Goal: Information Seeking & Learning: Find specific page/section

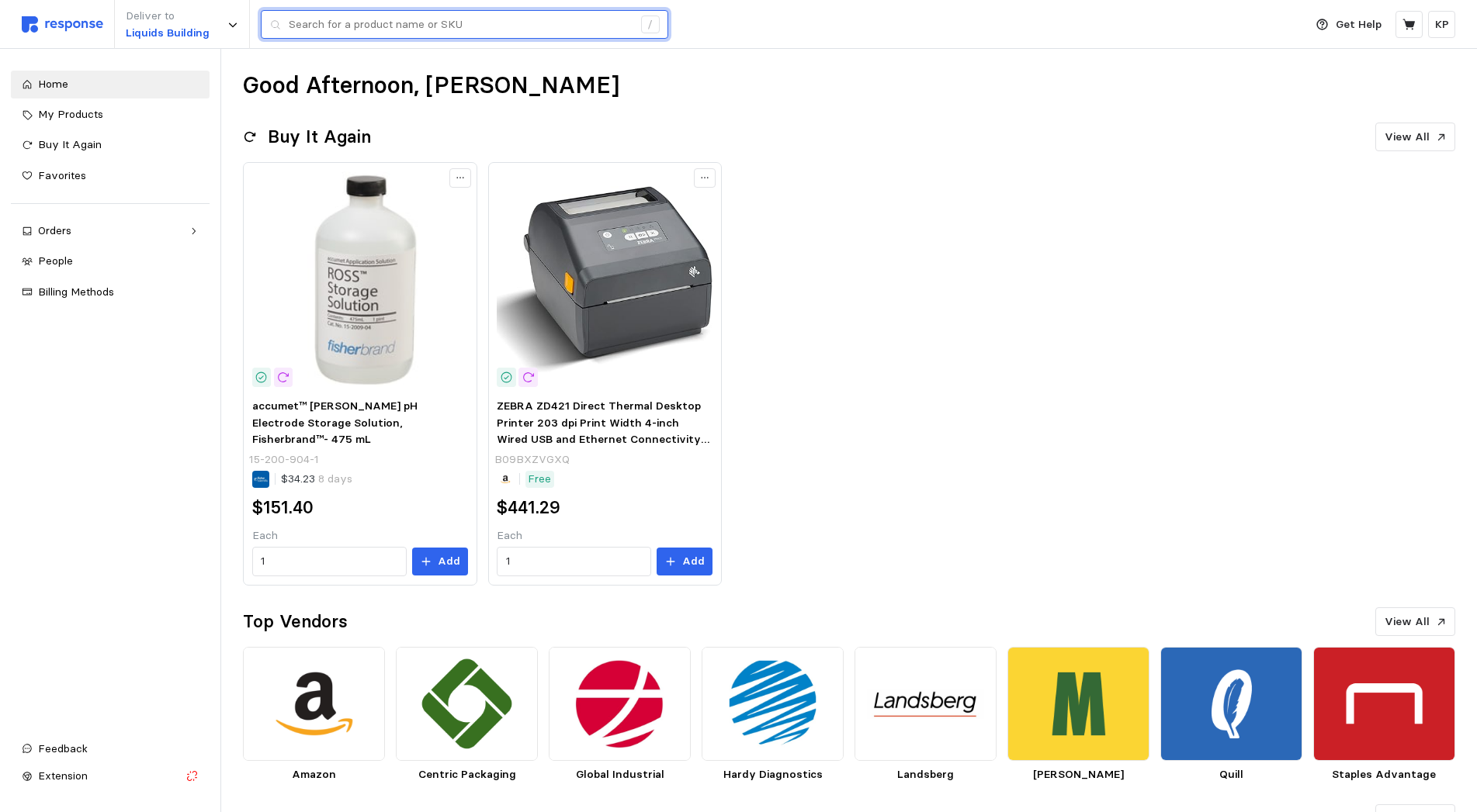
click at [469, 37] on input "text" at bounding box center [460, 25] width 344 height 28
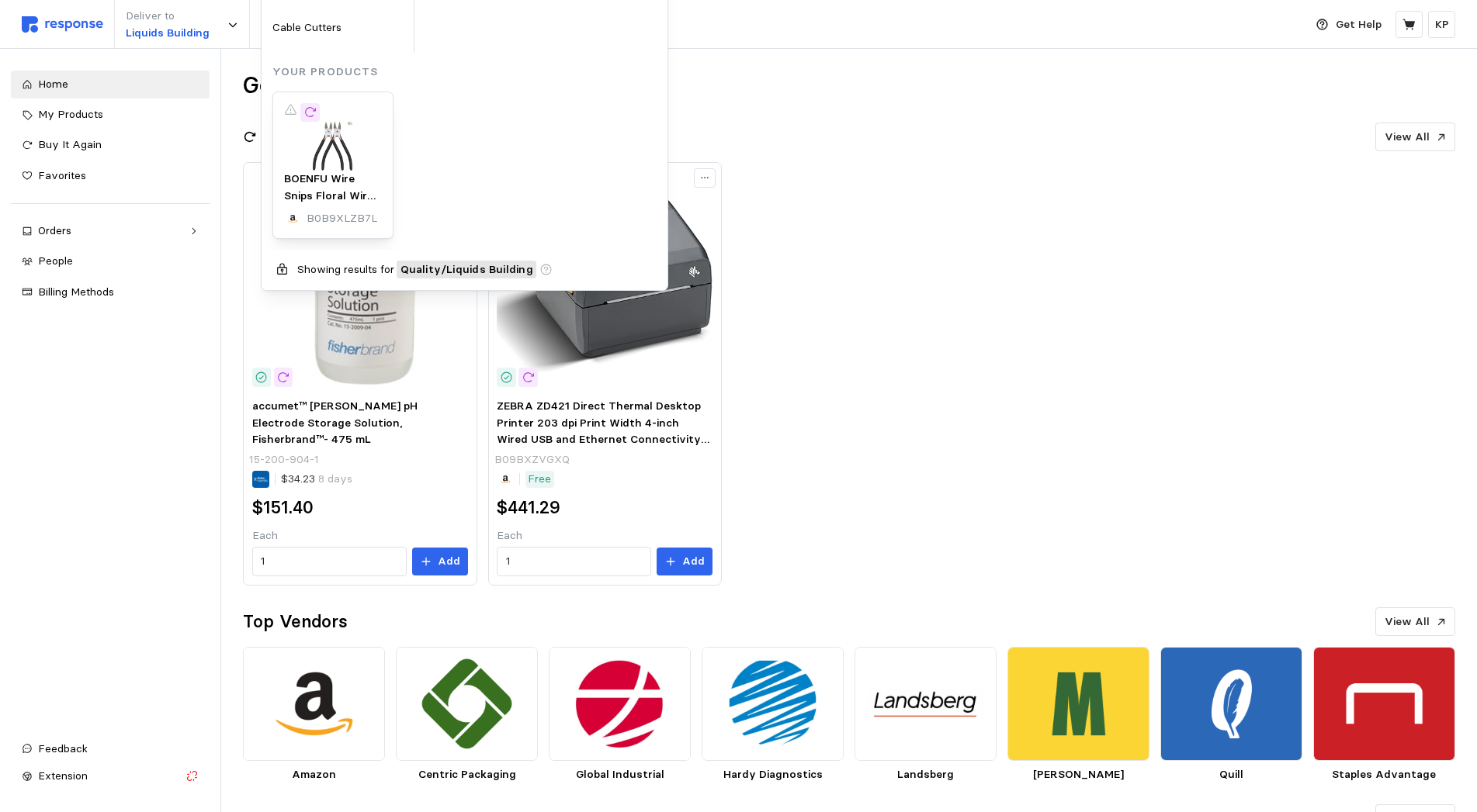
type input "flashlight"
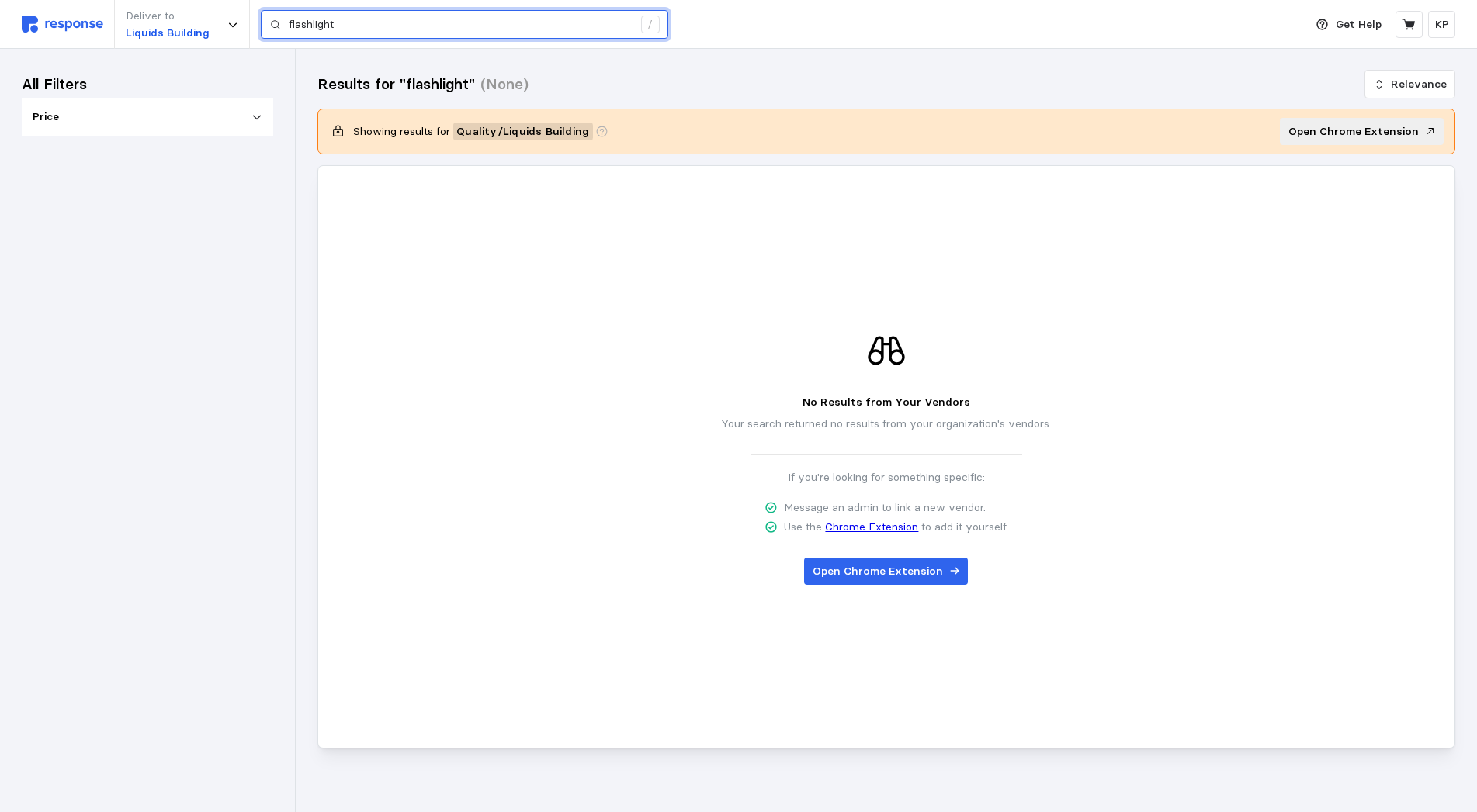
drag, startPoint x: 457, startPoint y: 23, endPoint x: -39, endPoint y: -36, distance: 499.5
click at [289, 11] on input "flashlight" at bounding box center [460, 25] width 344 height 28
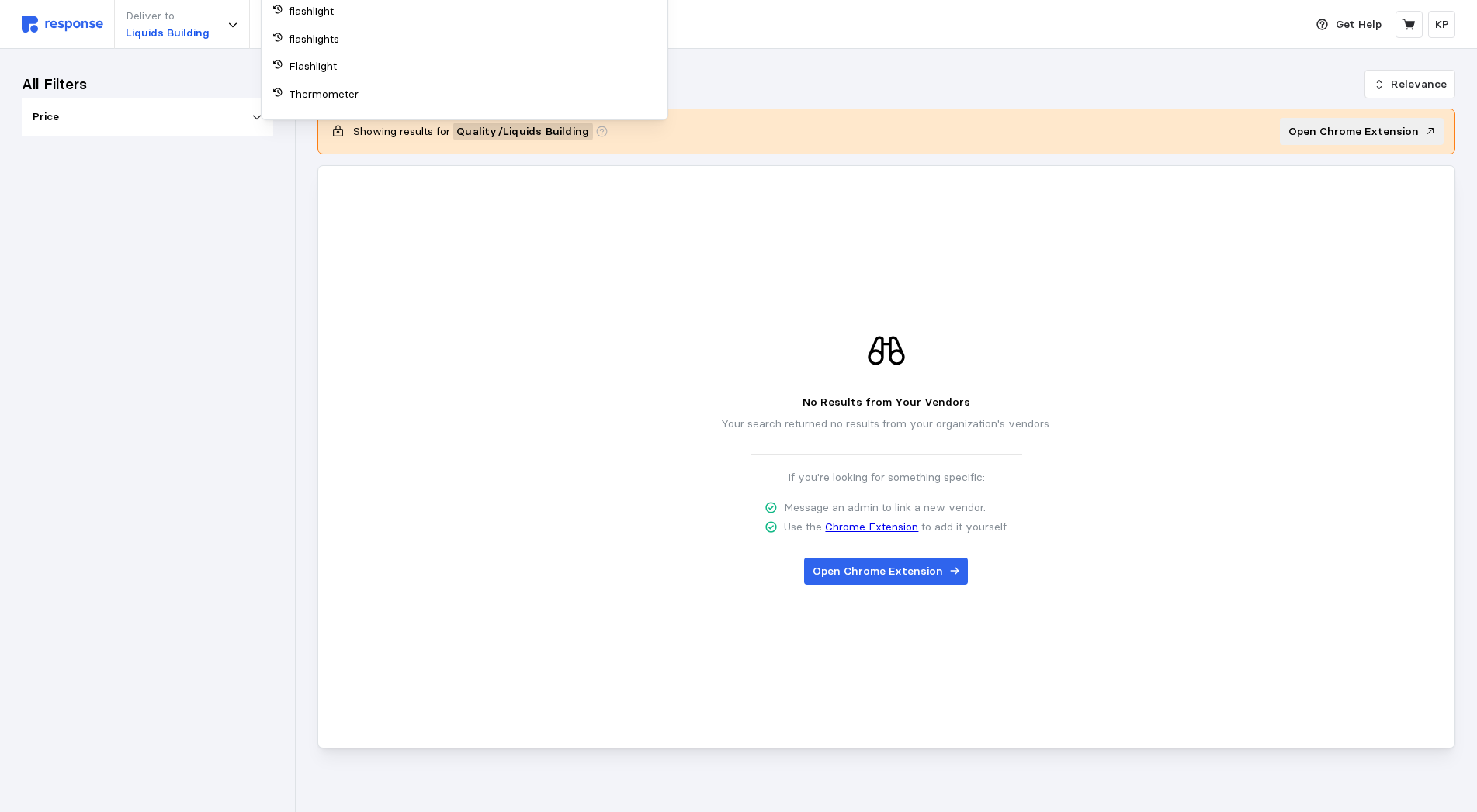
type input "Thermomete"
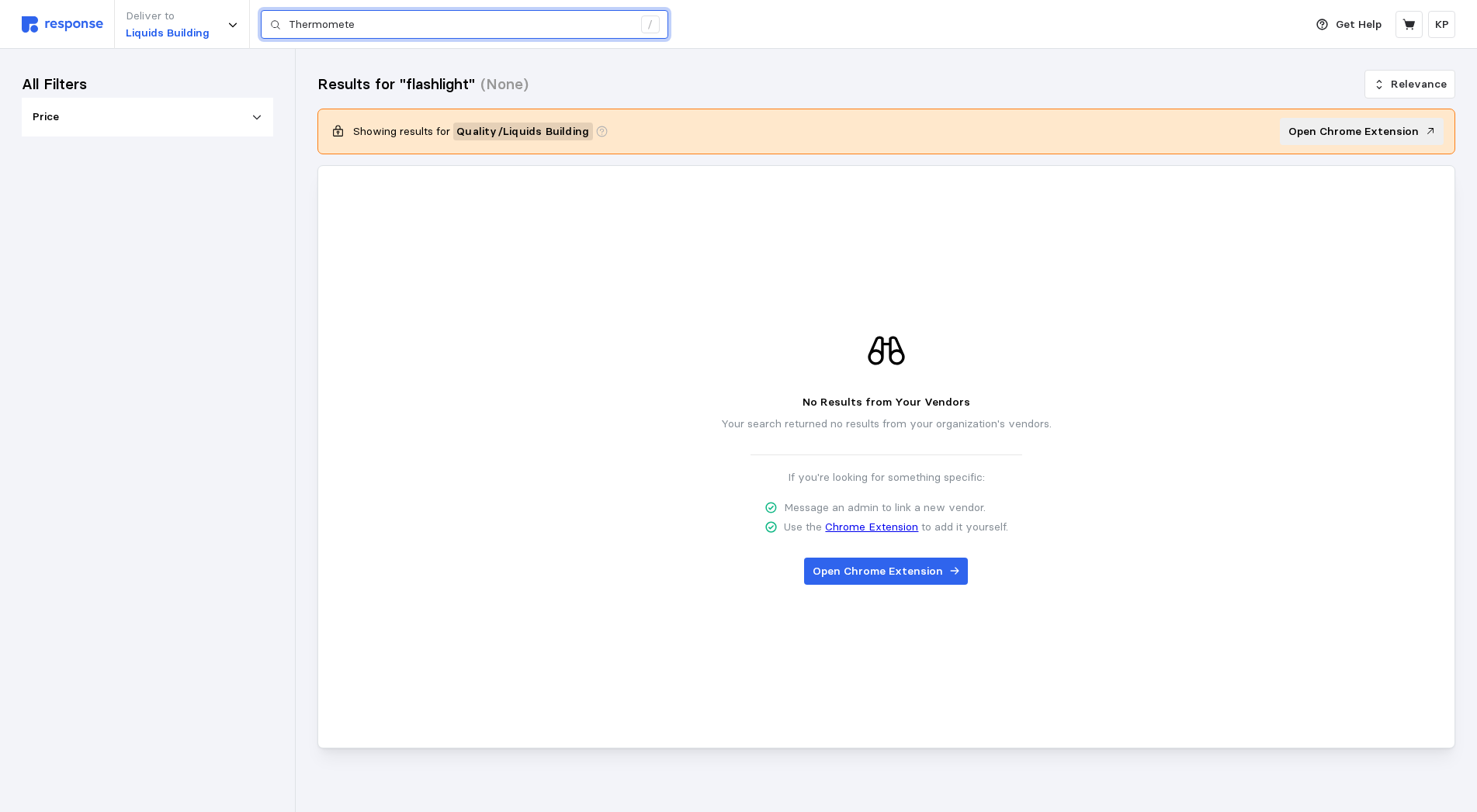
drag, startPoint x: 404, startPoint y: 23, endPoint x: 370, endPoint y: 213, distance: 193.0
click at [289, 11] on input "Thermomete" at bounding box center [460, 25] width 344 height 28
click at [80, 32] on div "Deliver to Liquids Building /" at bounding box center [659, 24] width 1274 height 49
click at [79, 20] on img at bounding box center [63, 24] width 82 height 17
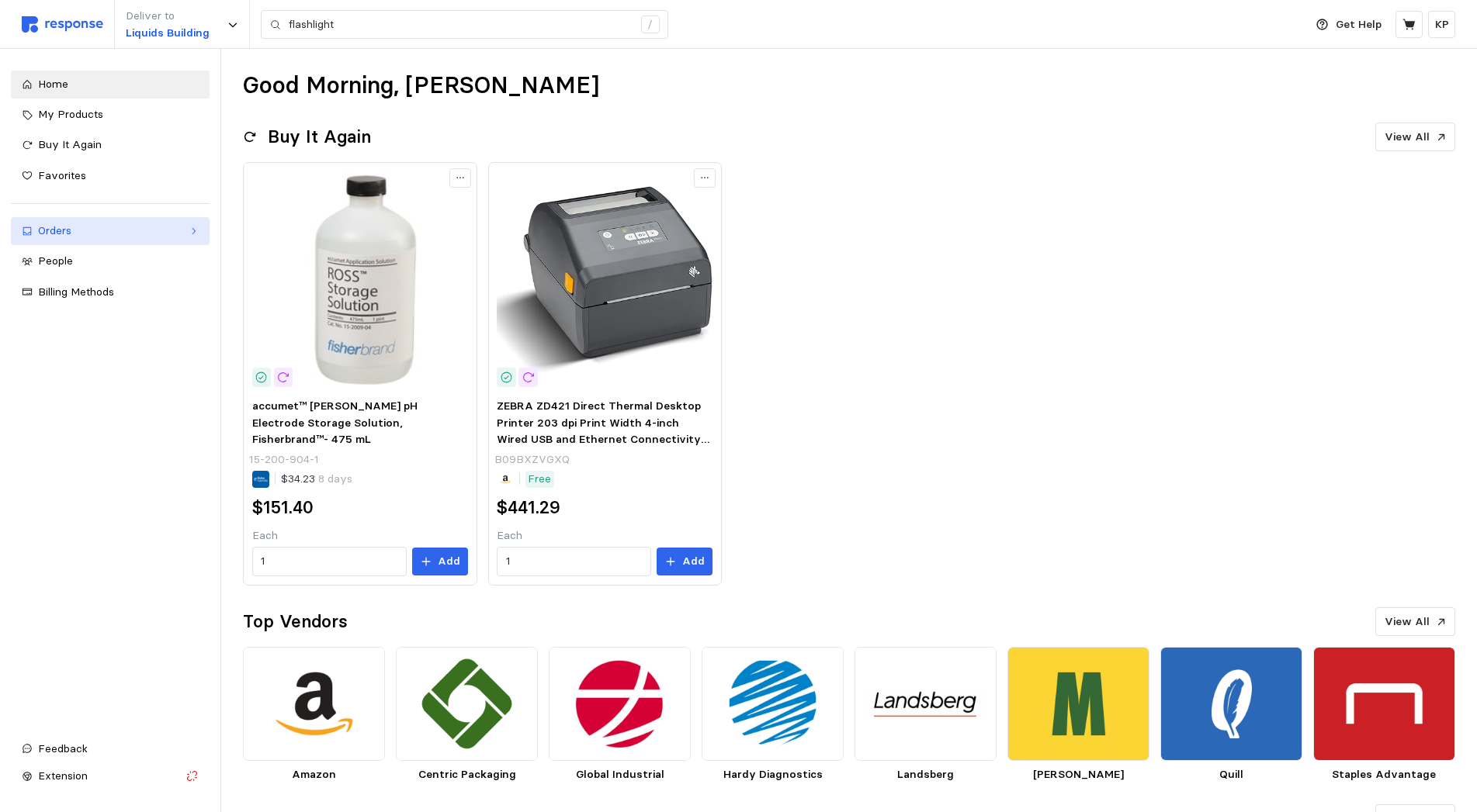
click at [143, 229] on div "Orders" at bounding box center [110, 231] width 145 height 17
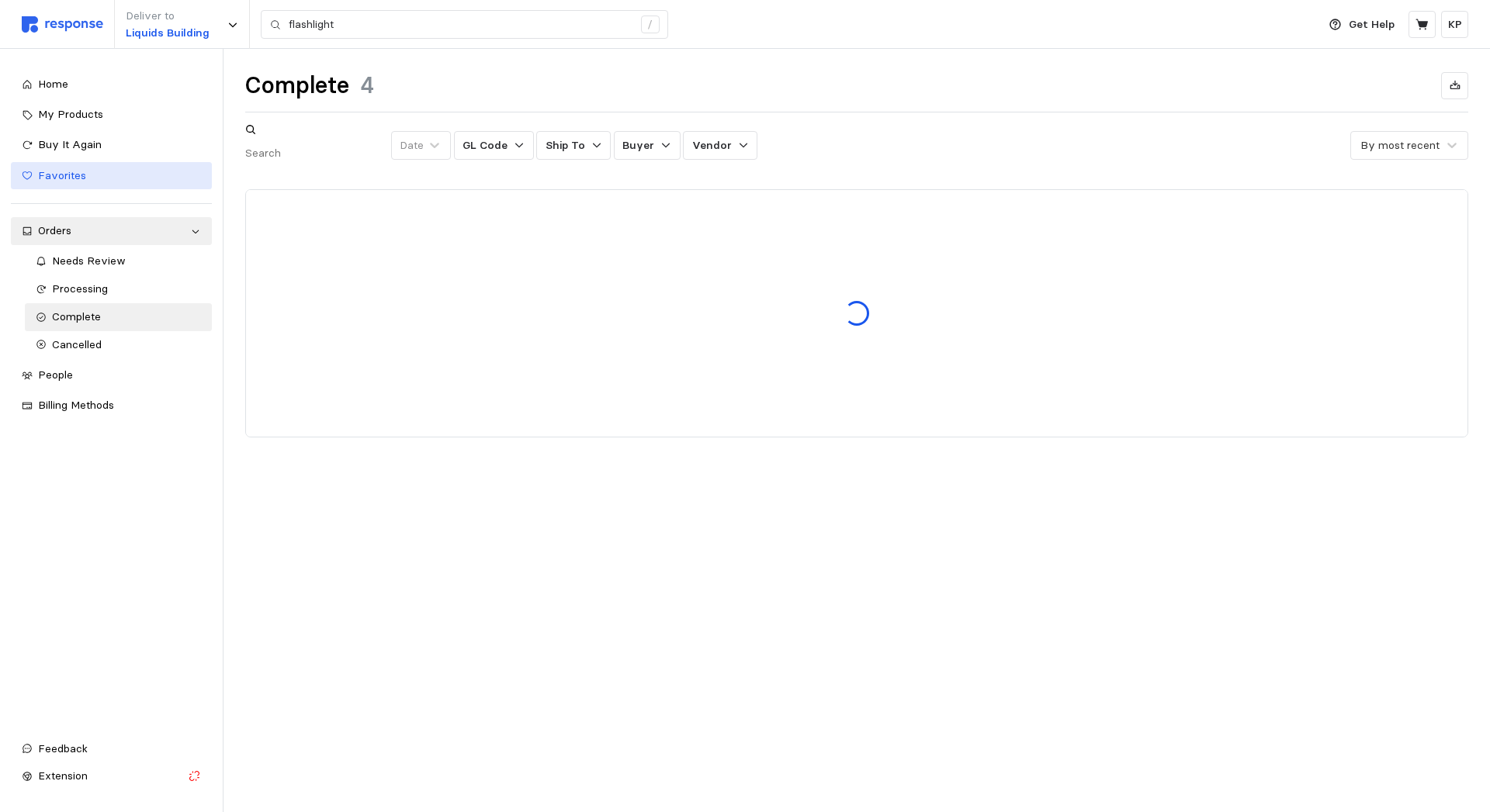
drag, startPoint x: 128, startPoint y: 228, endPoint x: 122, endPoint y: 188, distance: 40.4
click at [129, 226] on div "Orders" at bounding box center [111, 231] width 146 height 17
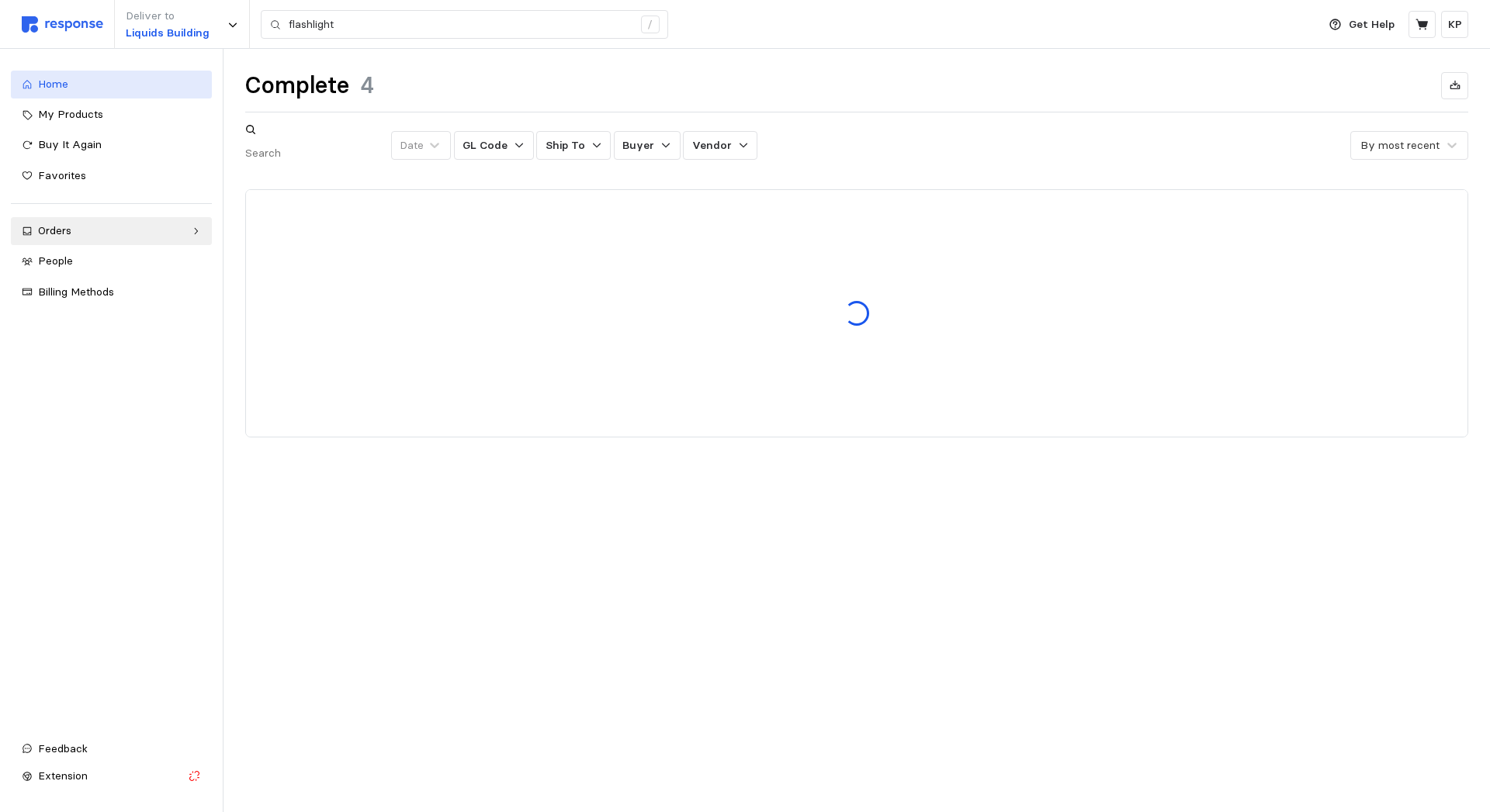
click at [116, 94] on link "Home" at bounding box center [112, 85] width 201 height 28
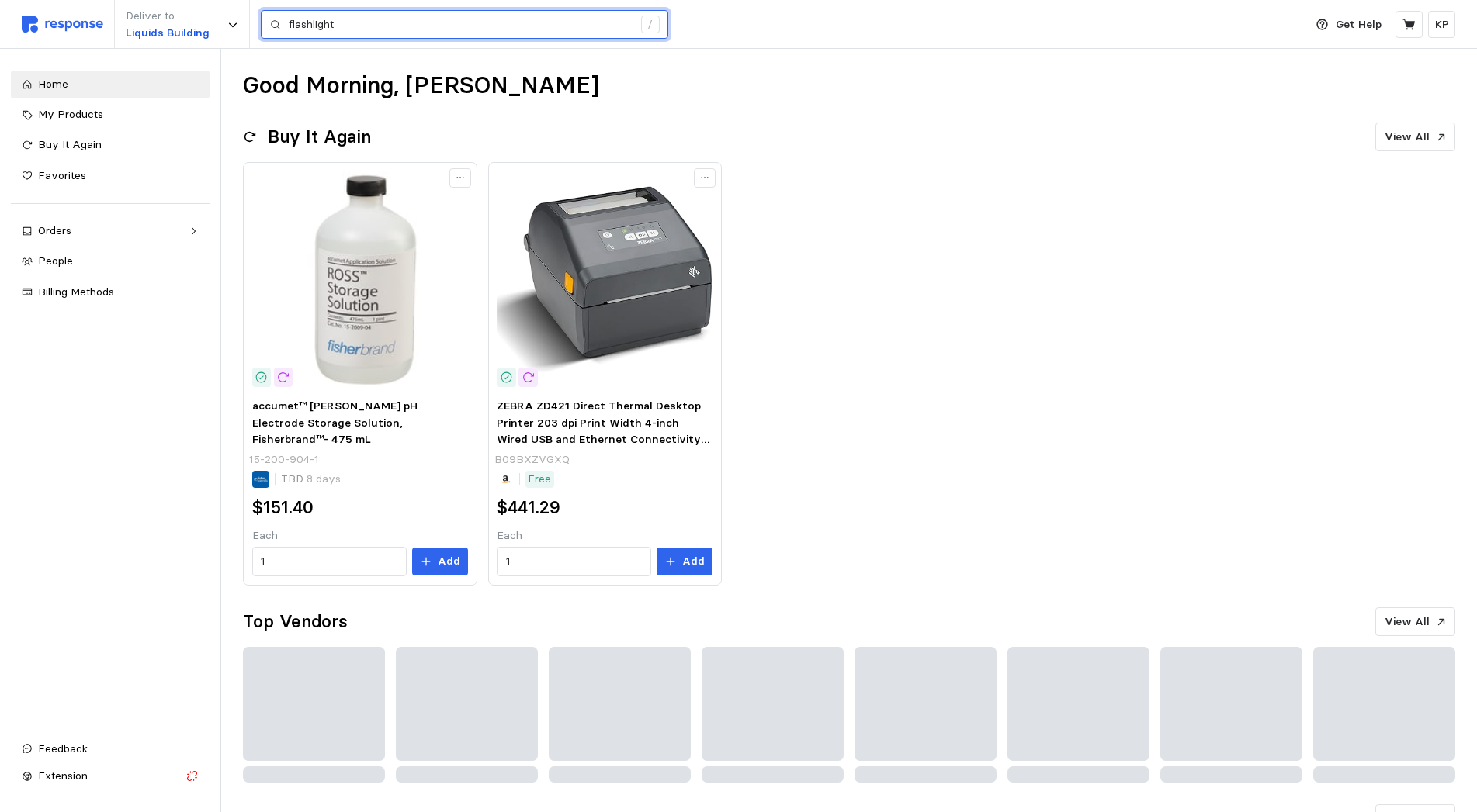
click at [491, 24] on input "flashlight" at bounding box center [460, 25] width 344 height 28
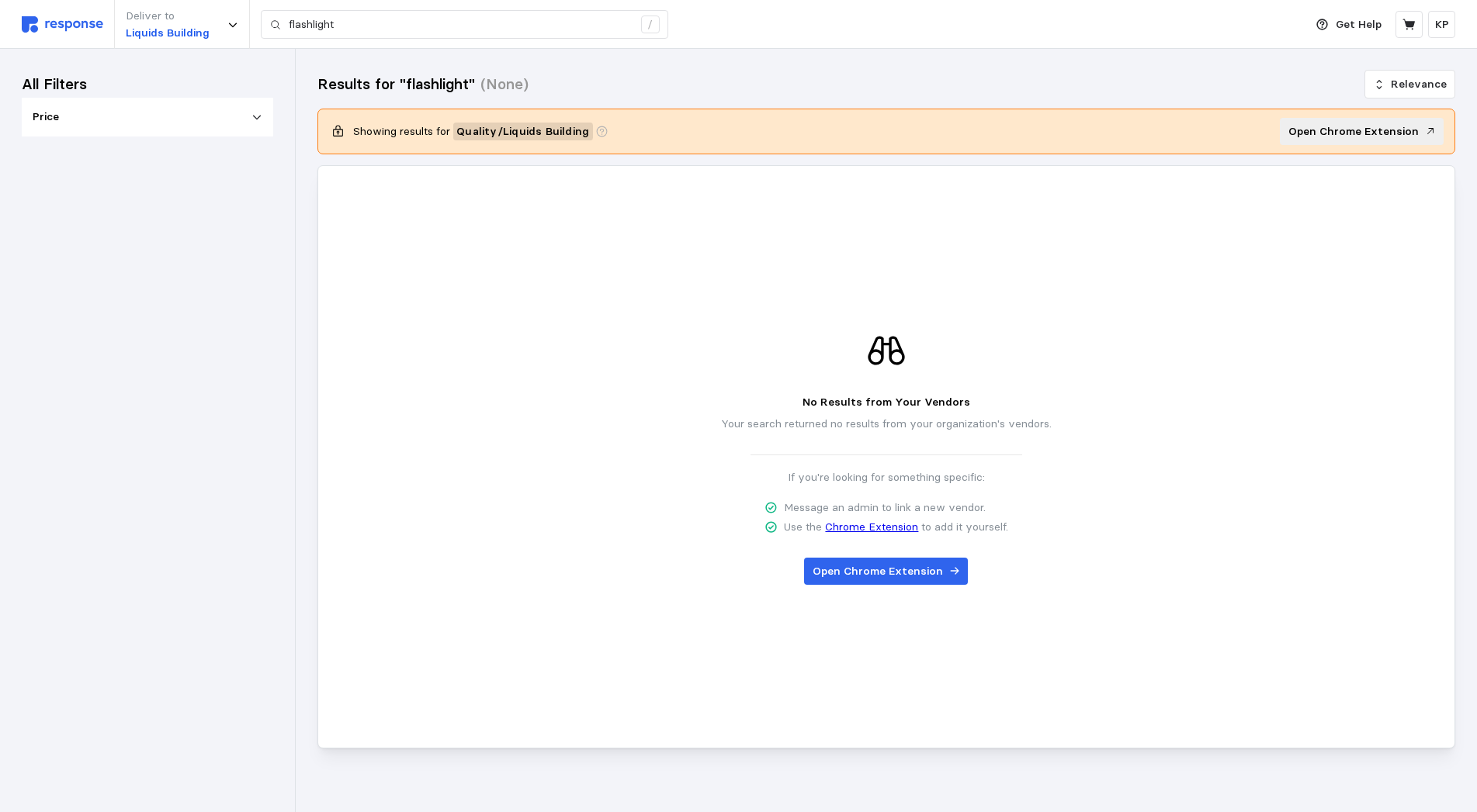
click at [775, 347] on div "No Results from Your Vendors Your search returned no results from your organiza…" at bounding box center [886, 457] width 1114 height 420
click at [401, 28] on input "flashlight" at bounding box center [460, 25] width 344 height 28
type input "flashlights"
drag, startPoint x: 389, startPoint y: 14, endPoint x: -31, endPoint y: -21, distance: 421.5
click at [289, 11] on input "flashlights" at bounding box center [460, 25] width 344 height 28
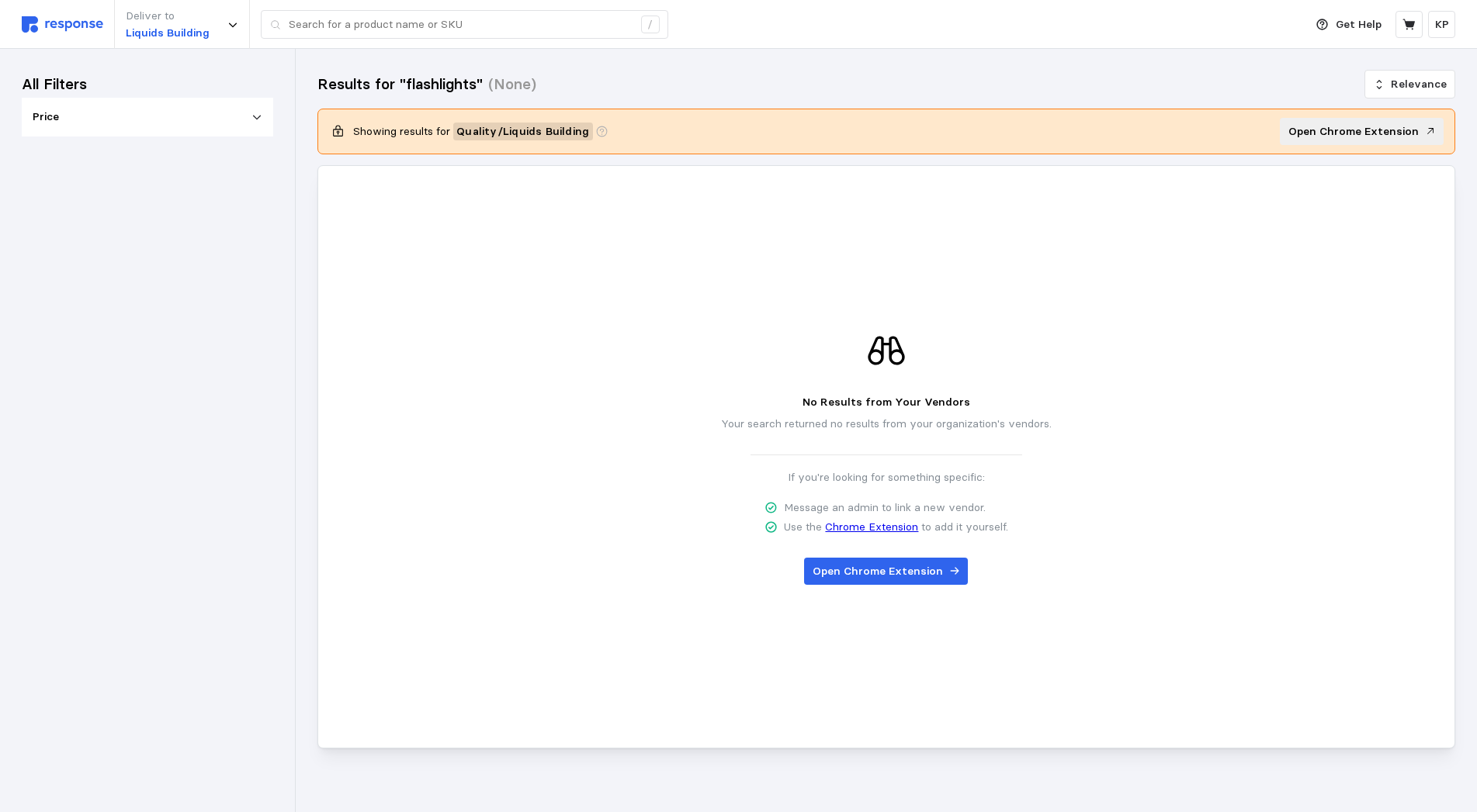
click at [86, 393] on div "All Filters Price" at bounding box center [148, 431] width 252 height 720
